Goal: Task Accomplishment & Management: Complete application form

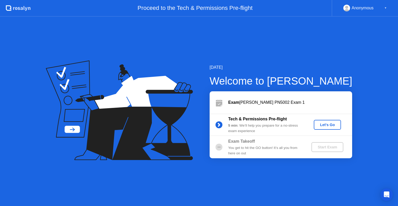
click at [328, 128] on button "Let's Go" at bounding box center [327, 125] width 27 height 10
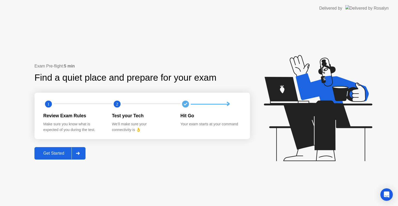
click at [62, 153] on div "Get Started" at bounding box center [53, 153] width 35 height 5
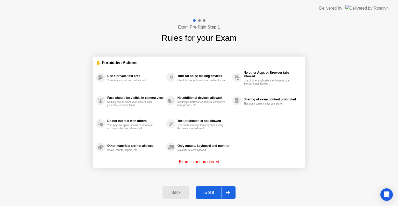
click at [216, 192] on div "Got it" at bounding box center [209, 192] width 24 height 5
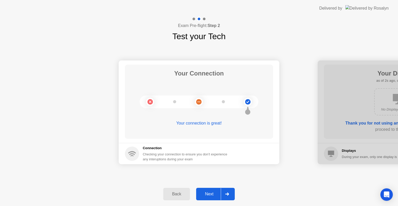
click at [215, 194] on div "Next" at bounding box center [209, 193] width 23 height 5
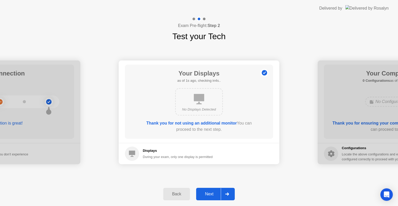
click at [215, 194] on div "Next" at bounding box center [209, 193] width 23 height 5
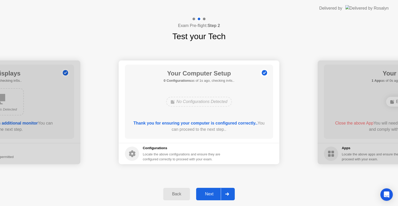
click at [215, 194] on div "Next" at bounding box center [209, 193] width 23 height 5
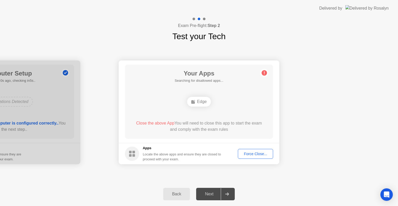
click at [249, 154] on div "Force Close..." at bounding box center [256, 153] width 32 height 4
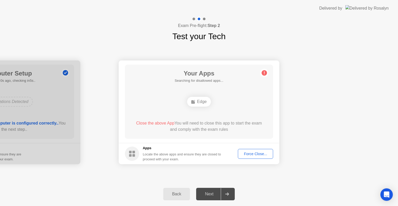
click at [251, 156] on div "Force Close..." at bounding box center [256, 153] width 32 height 4
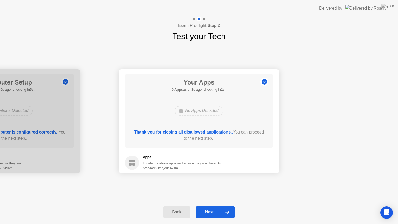
click at [216, 205] on div "Next" at bounding box center [209, 211] width 23 height 5
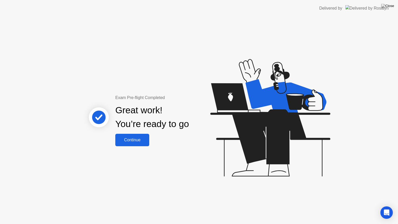
click at [133, 142] on div "Continue" at bounding box center [132, 139] width 31 height 5
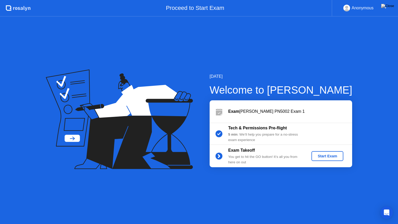
click at [324, 154] on div "Start Exam" at bounding box center [327, 156] width 28 height 4
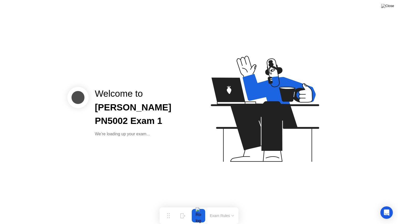
click at [221, 205] on button "Exam Rules" at bounding box center [221, 215] width 27 height 5
